Goal: Task Accomplishment & Management: Use online tool/utility

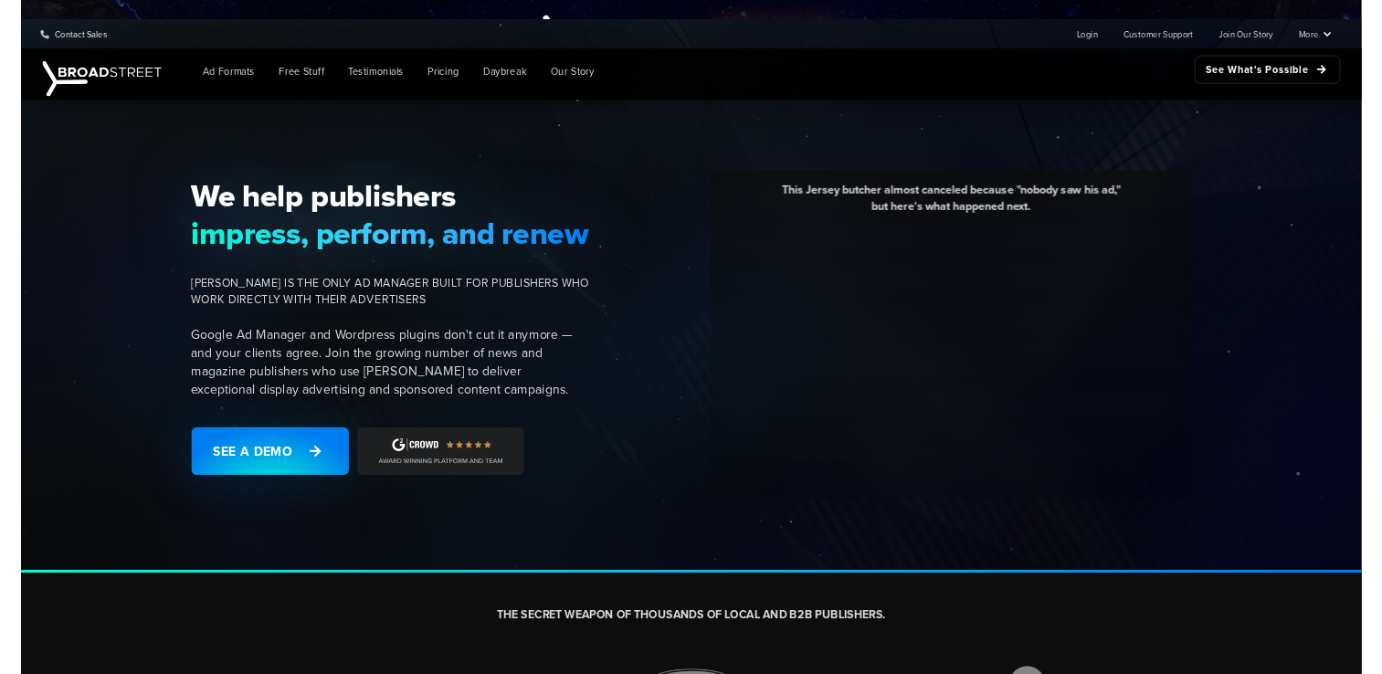
scroll to position [420, 0]
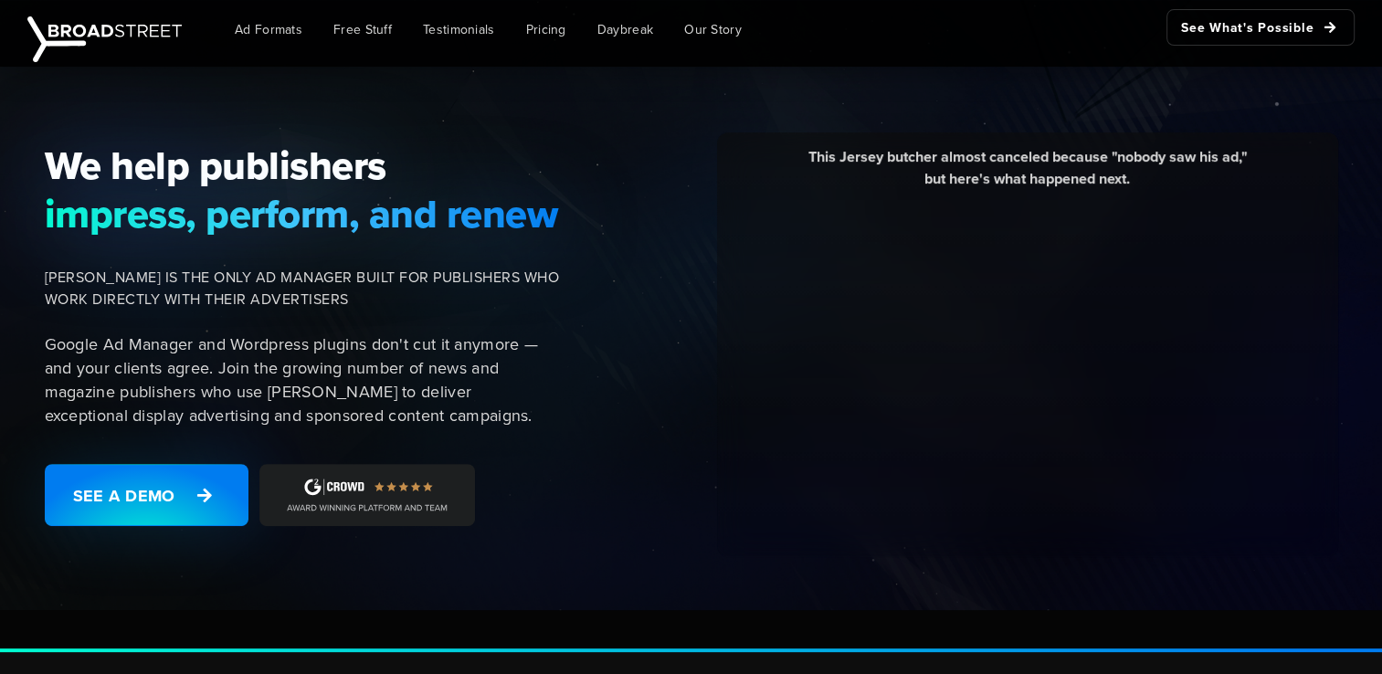
click at [873, 613] on div "We help publishers impress, perform, and renew BROADSTREET IS THE ONLY AD MANAG…" at bounding box center [691, 346] width 1382 height 611
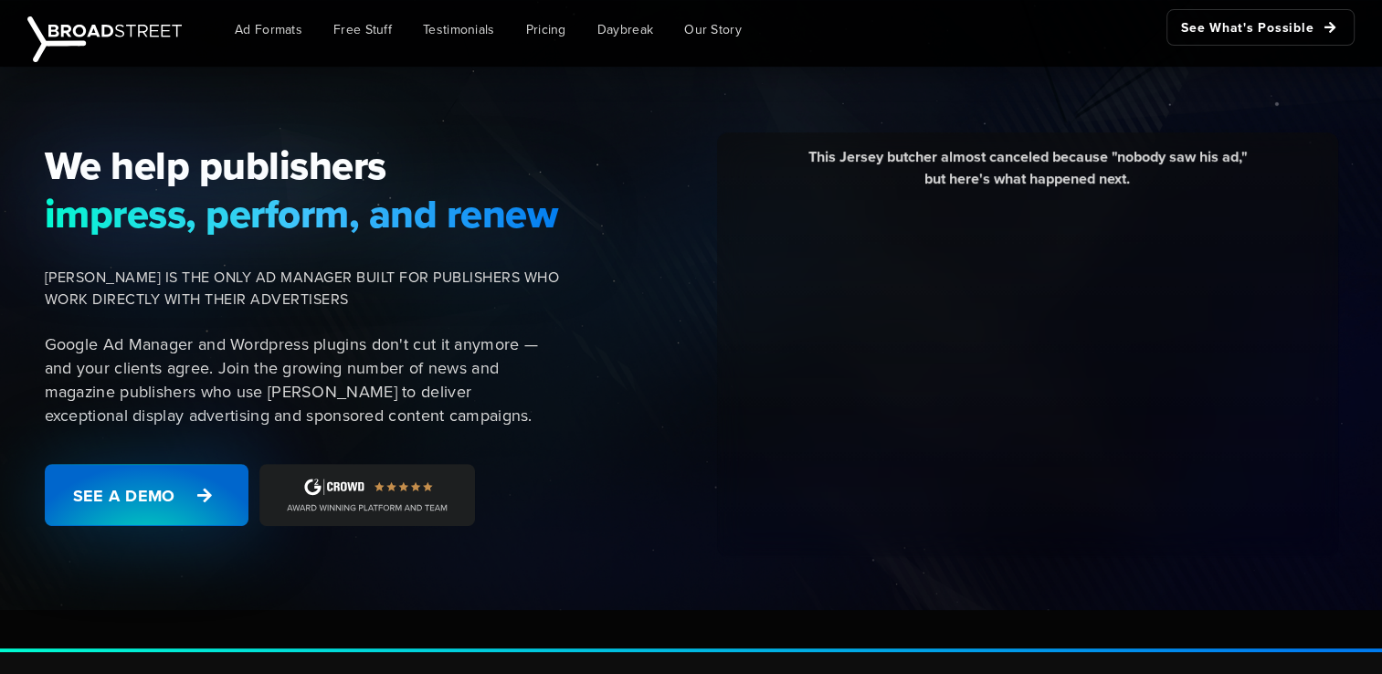
click at [132, 486] on link "See a Demo" at bounding box center [147, 495] width 204 height 62
click at [106, 480] on link "See a Demo" at bounding box center [147, 495] width 204 height 62
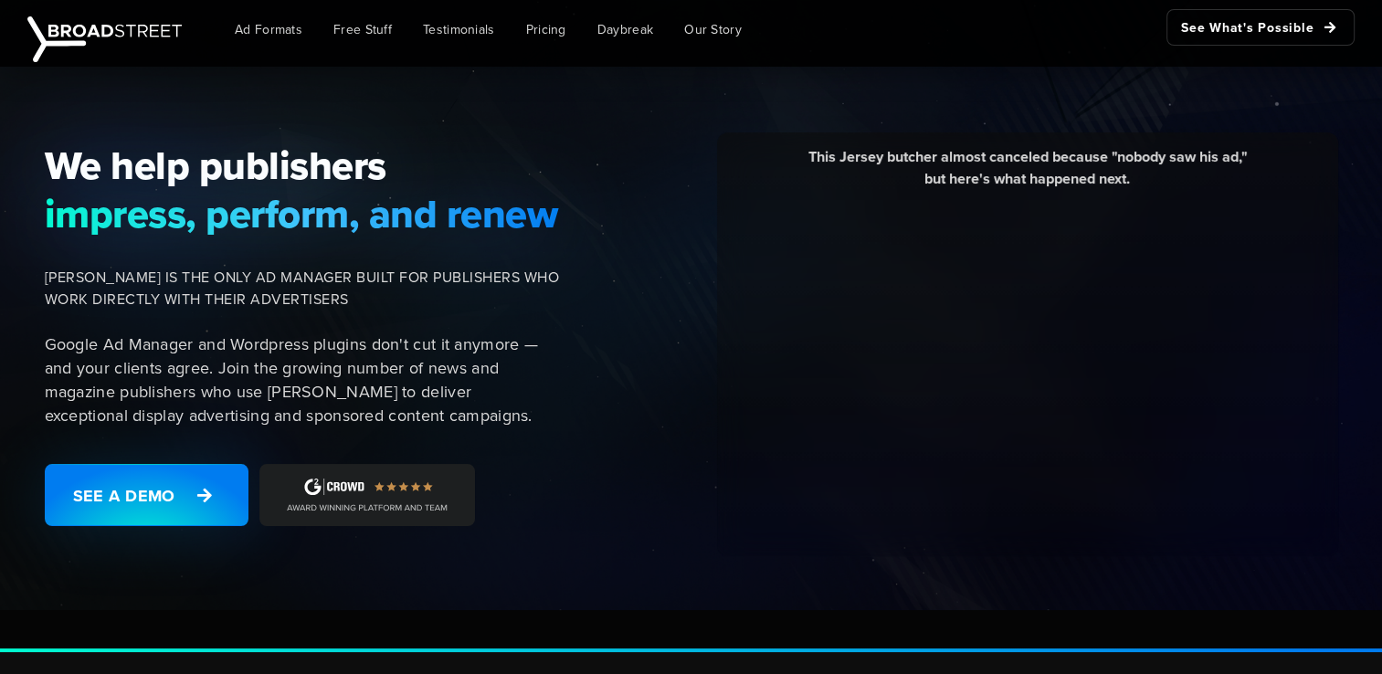
scroll to position [95, 0]
